Goal: Find specific page/section

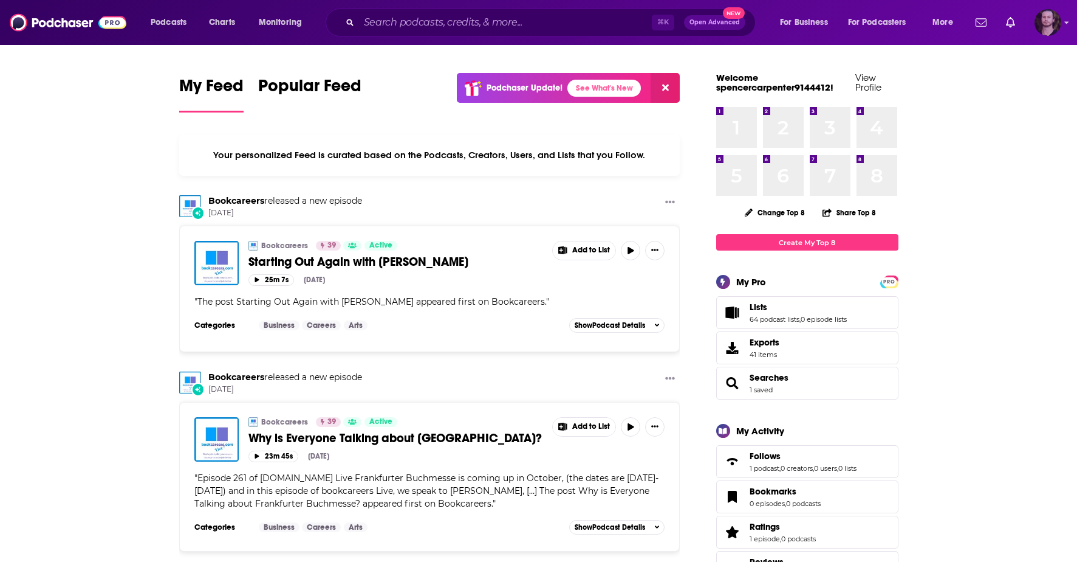
click at [1057, 21] on img "Logged in as OutlierAudio" at bounding box center [1048, 22] width 27 height 27
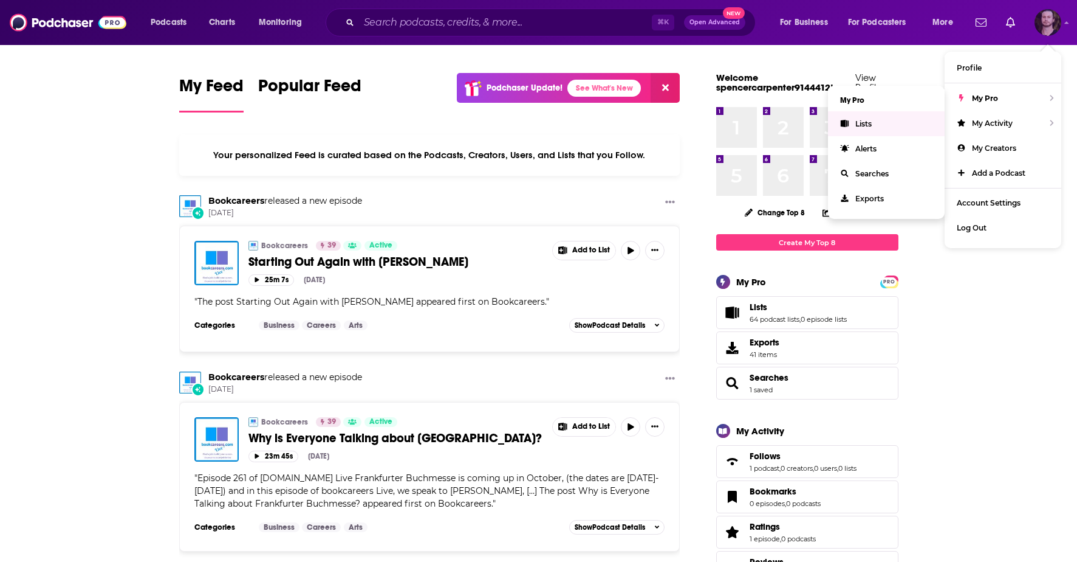
click at [869, 123] on span "Lists" at bounding box center [864, 123] width 16 height 9
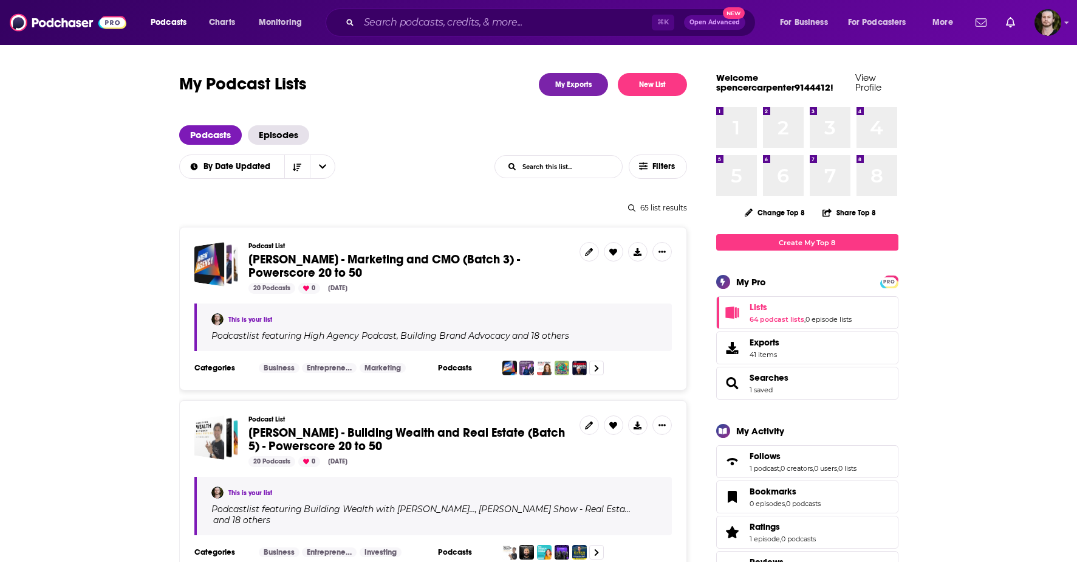
click at [567, 170] on input "List Search Input" at bounding box center [558, 167] width 127 height 22
type input "[PERSON_NAME]"
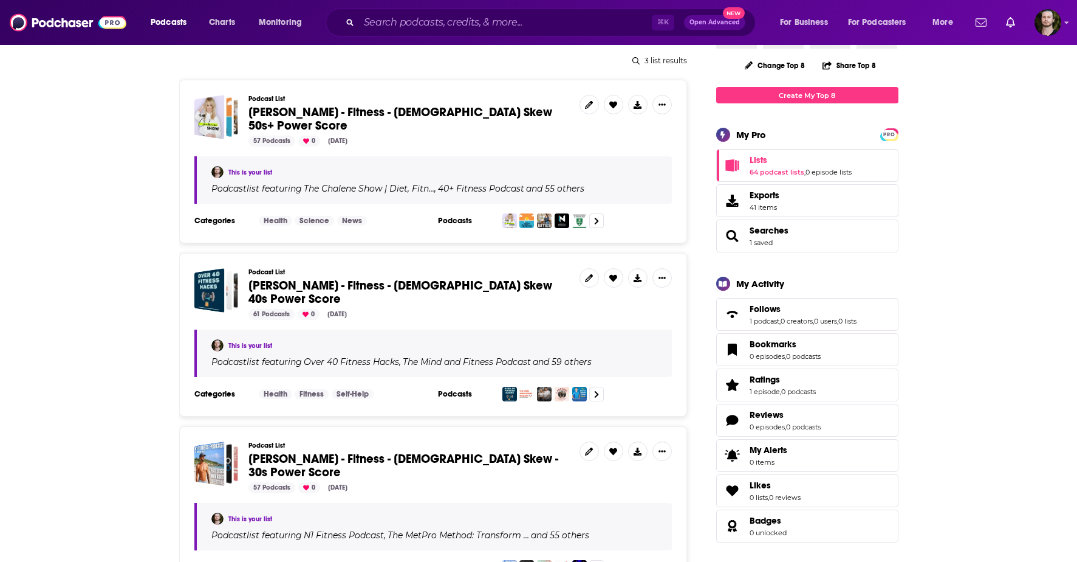
scroll to position [146, 0]
